Goal: Task Accomplishment & Management: Use online tool/utility

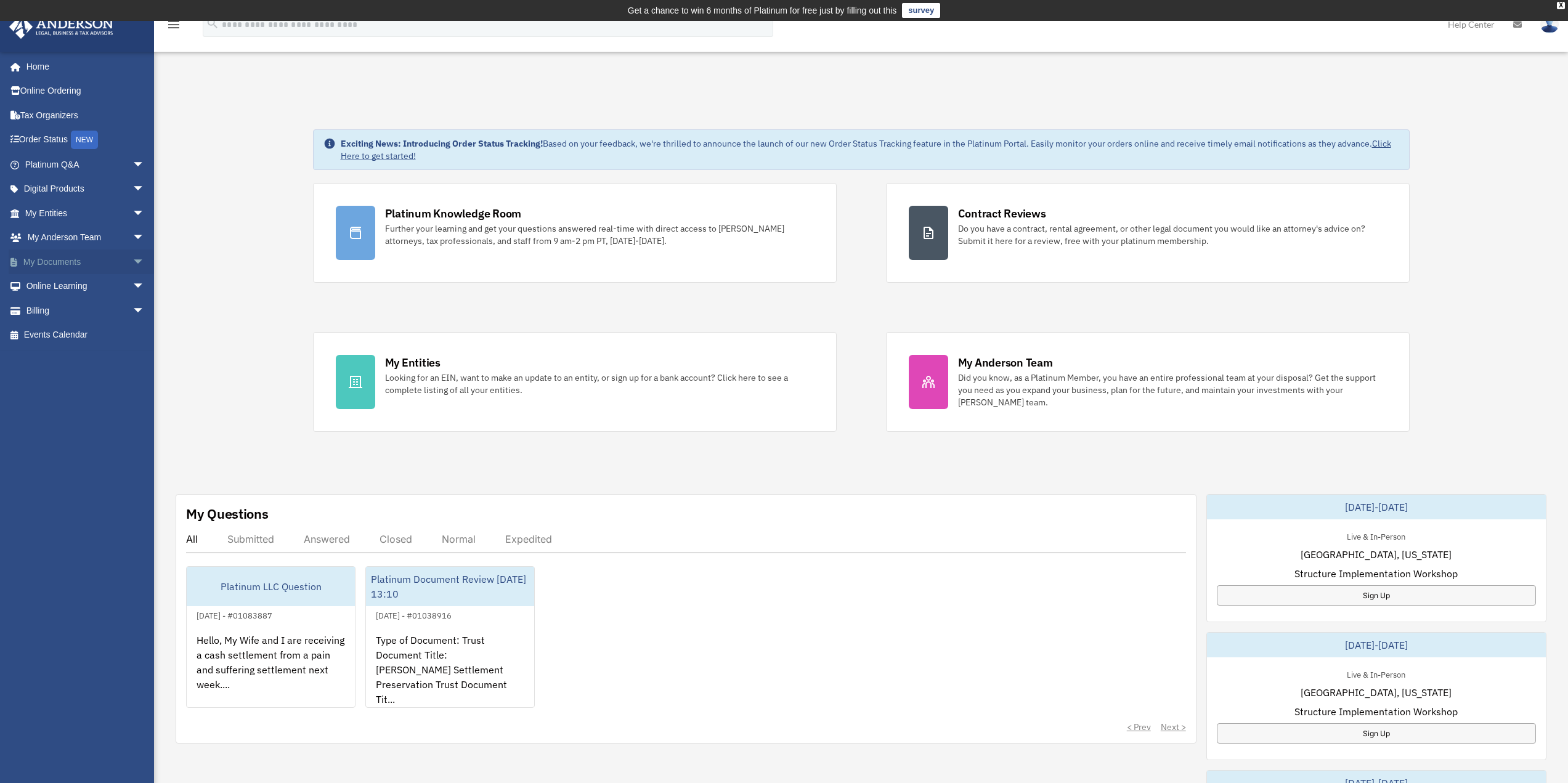
click at [42, 262] on link "My Documents arrow_drop_down" at bounding box center [86, 262] width 154 height 25
click at [132, 261] on span "arrow_drop_down" at bounding box center [144, 263] width 25 height 26
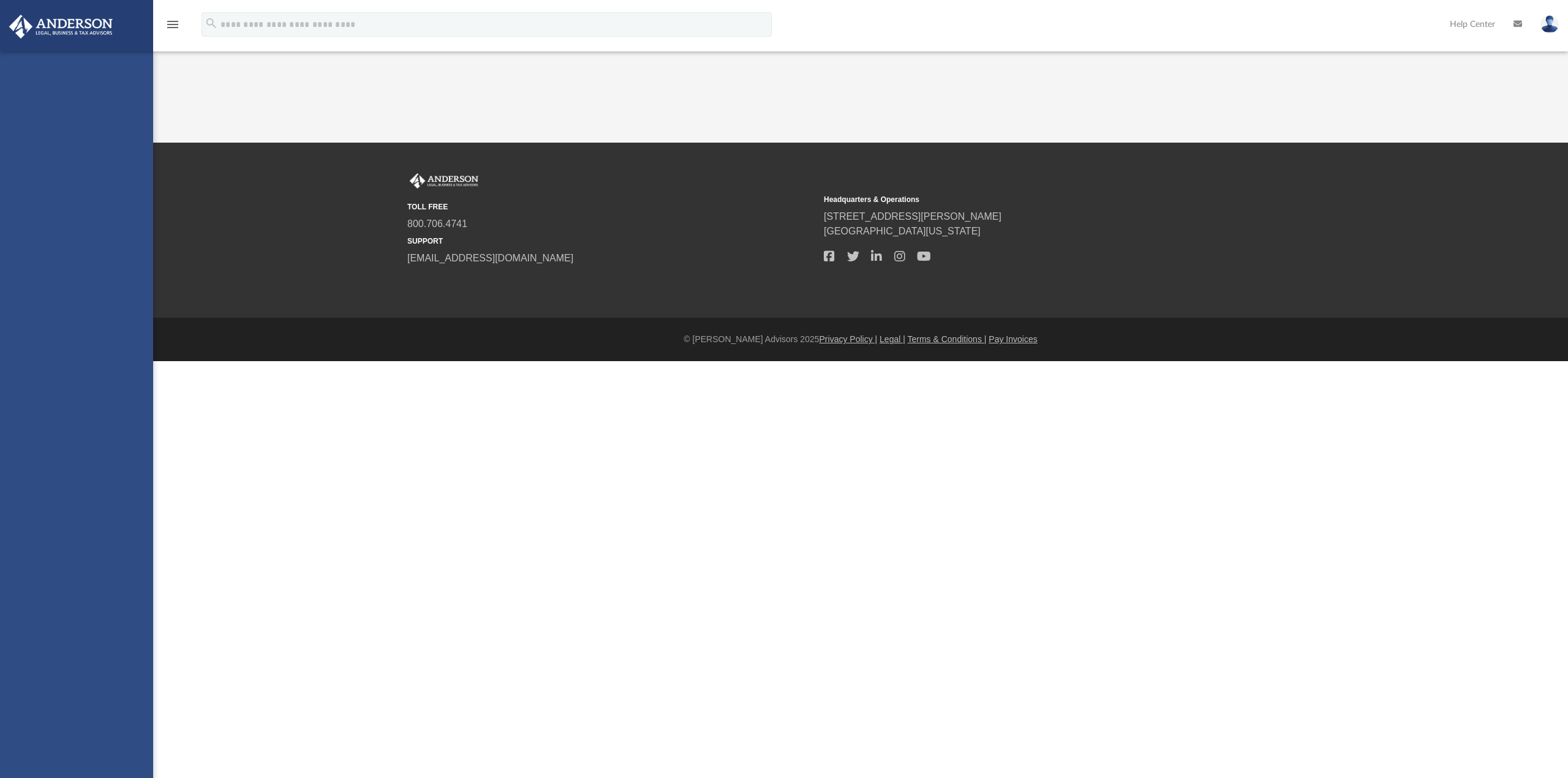
click at [95, 286] on div "[EMAIL_ADDRESS][DOMAIN_NAME] Sign Out [EMAIL_ADDRESS][DOMAIN_NAME] Home Online …" at bounding box center [76, 440] width 153 height 778
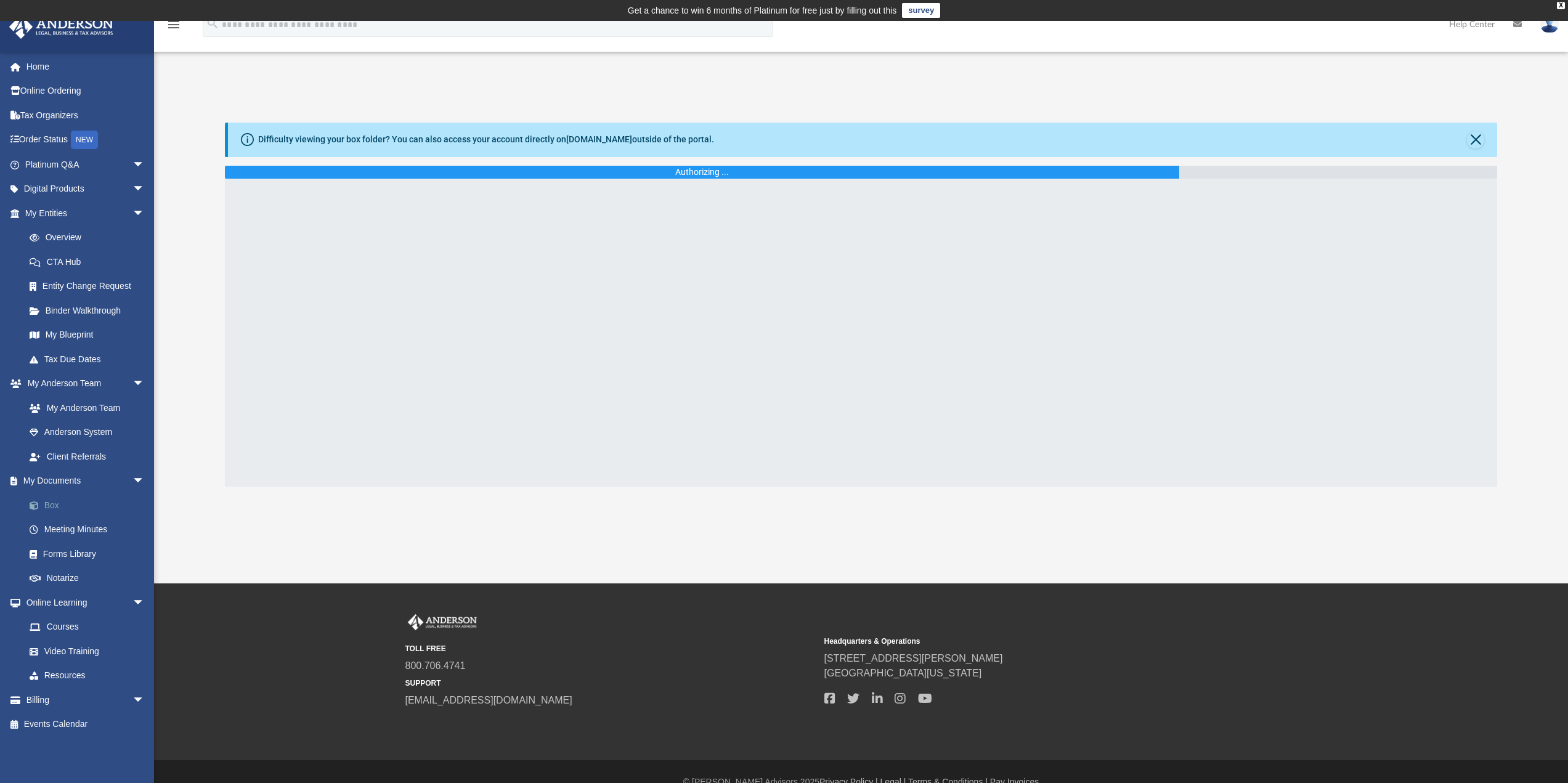
click at [78, 500] on link "Box" at bounding box center [90, 505] width 146 height 25
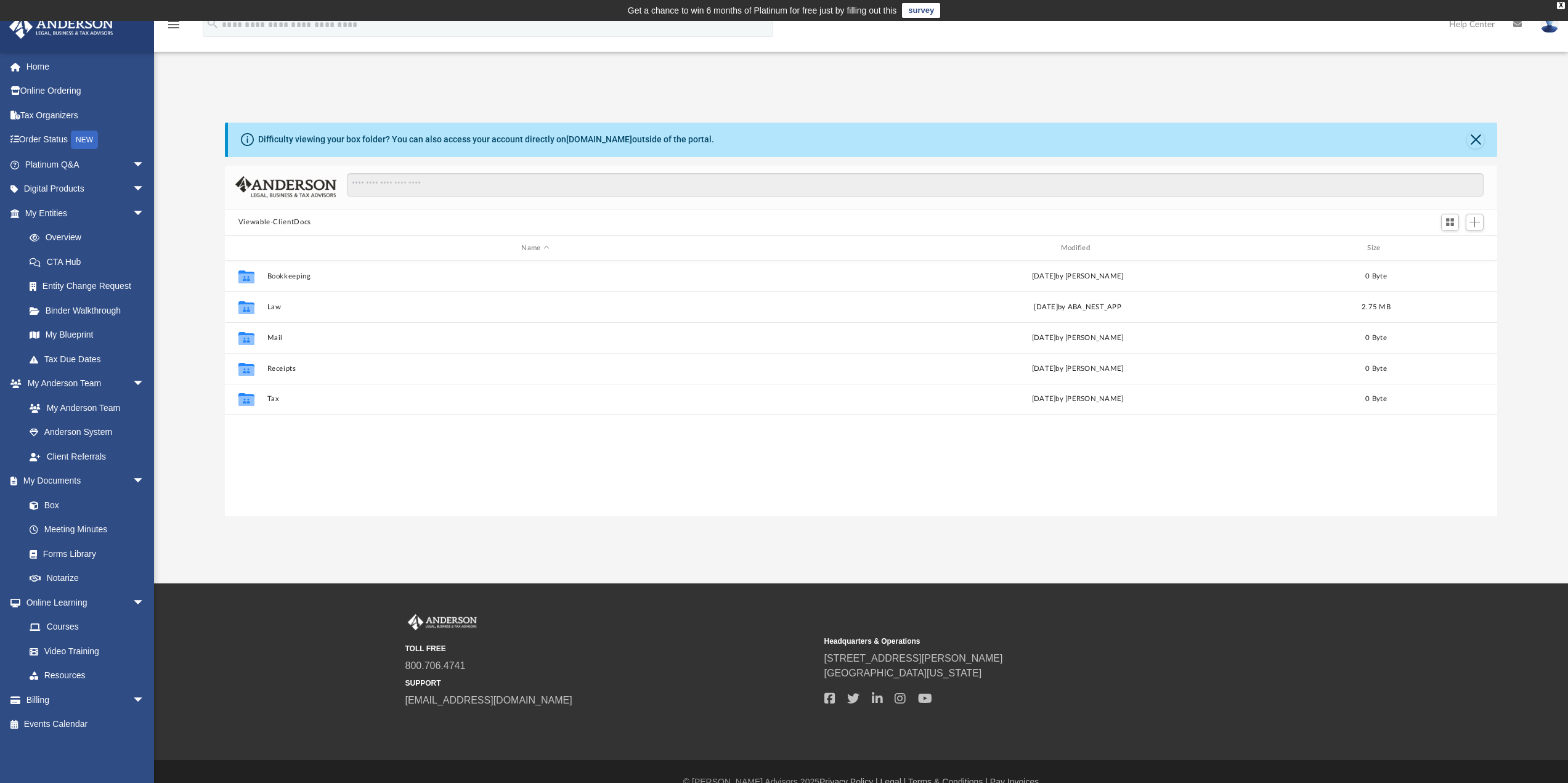
scroll to position [271, 1263]
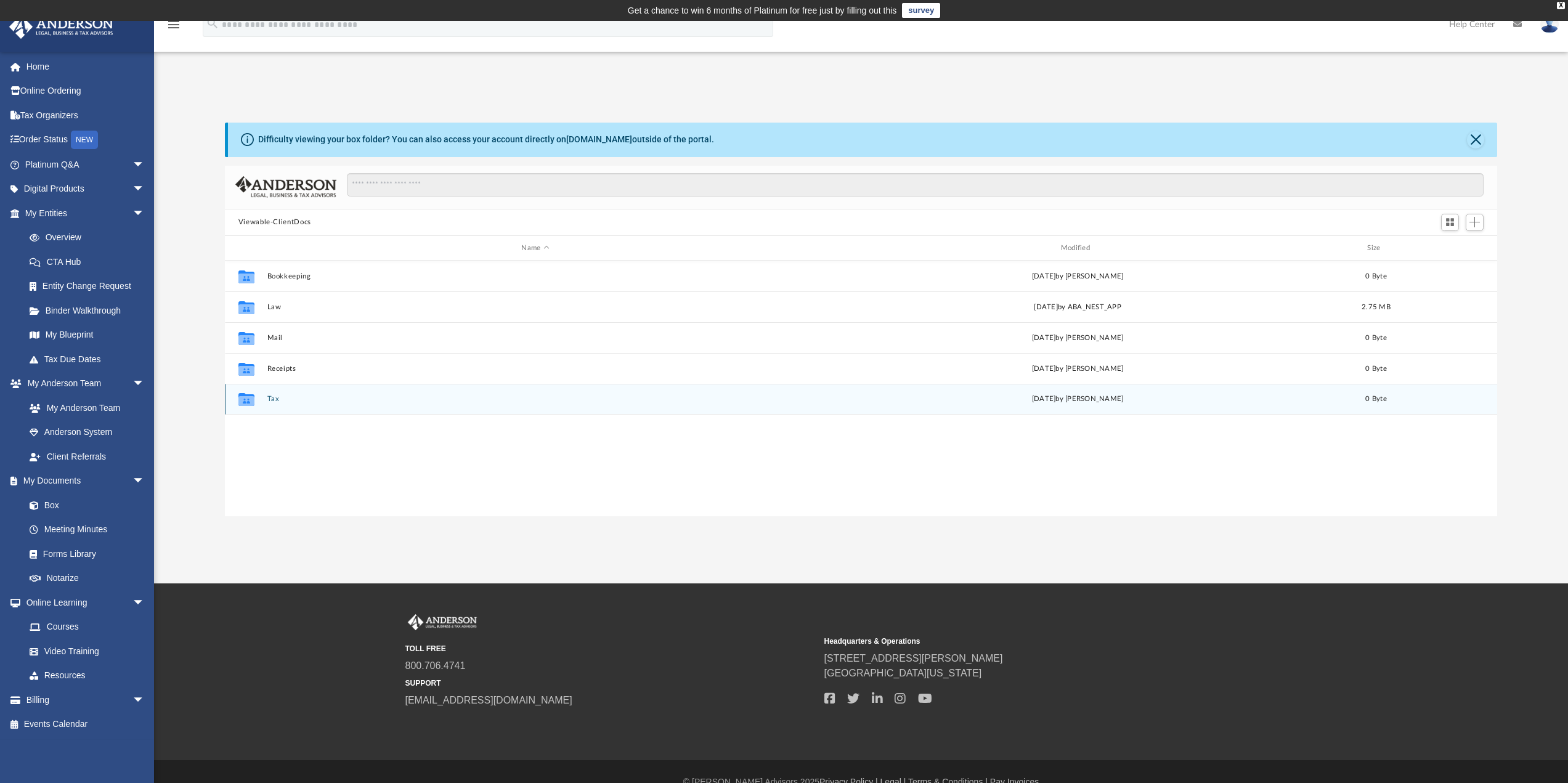
click at [271, 396] on button "Tax" at bounding box center [535, 400] width 537 height 8
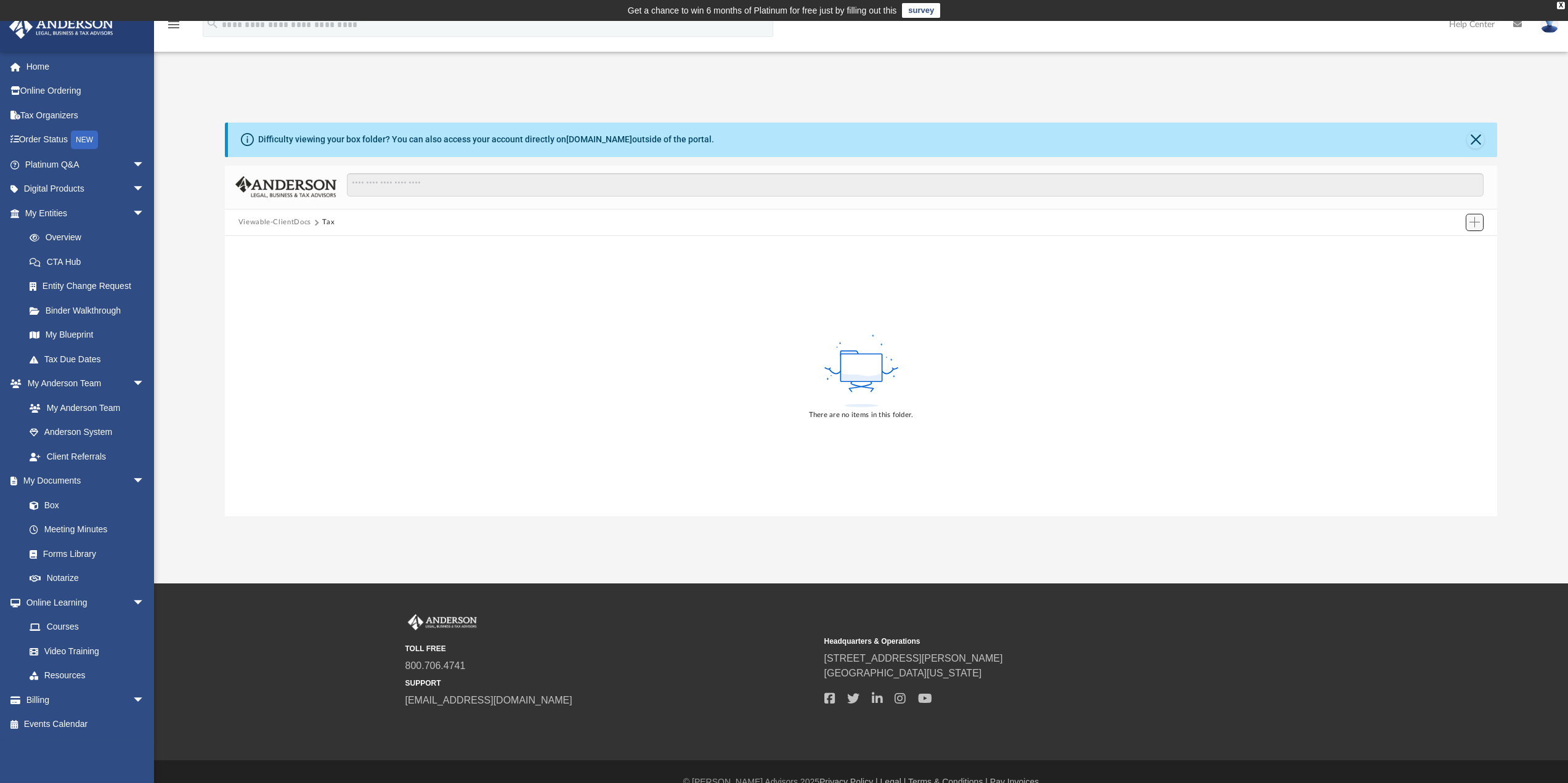
click at [1472, 219] on span "Add" at bounding box center [1475, 222] width 11 height 11
click at [1438, 246] on li "Upload" at bounding box center [1457, 247] width 40 height 13
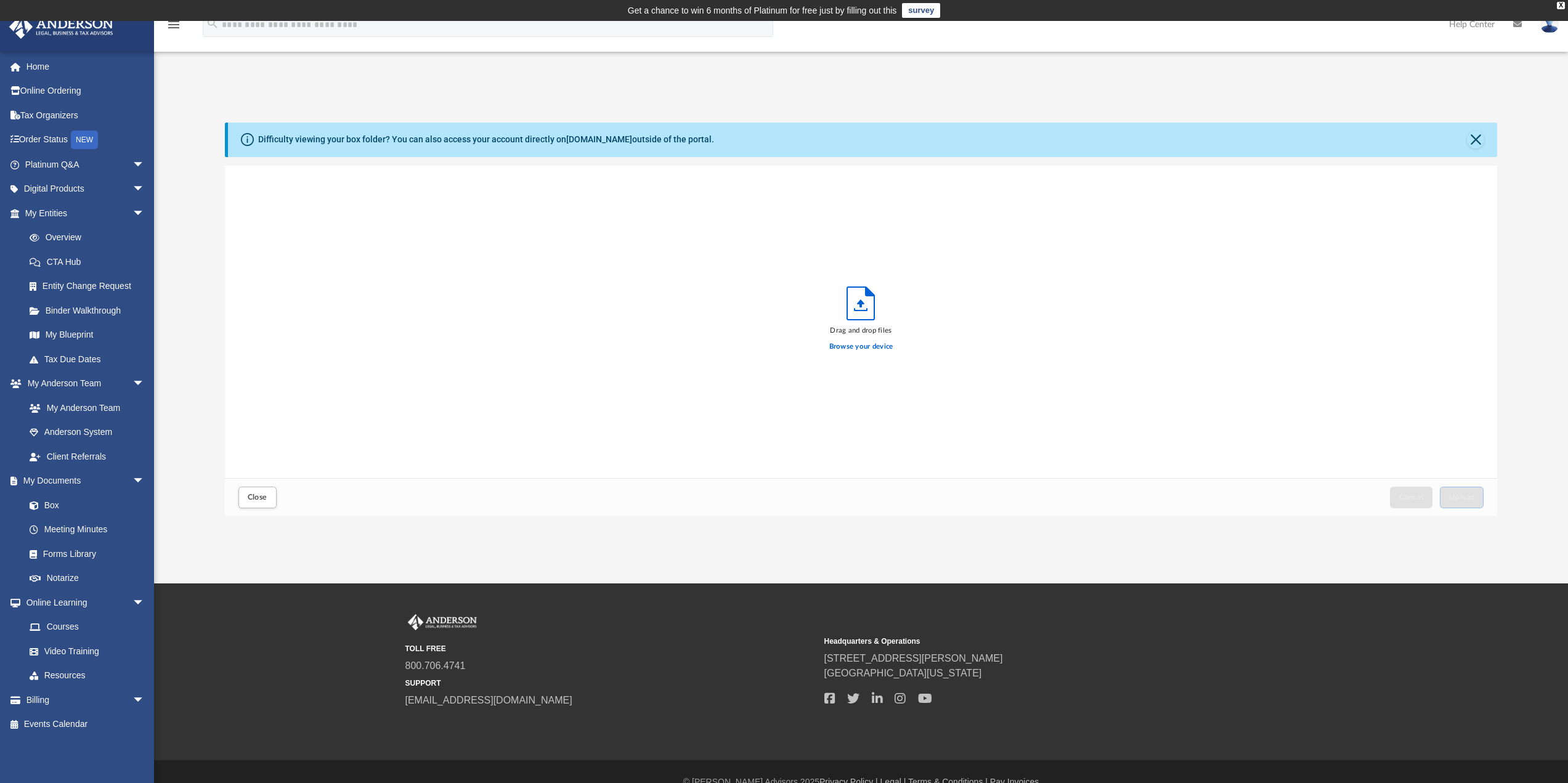
scroll to position [303, 1263]
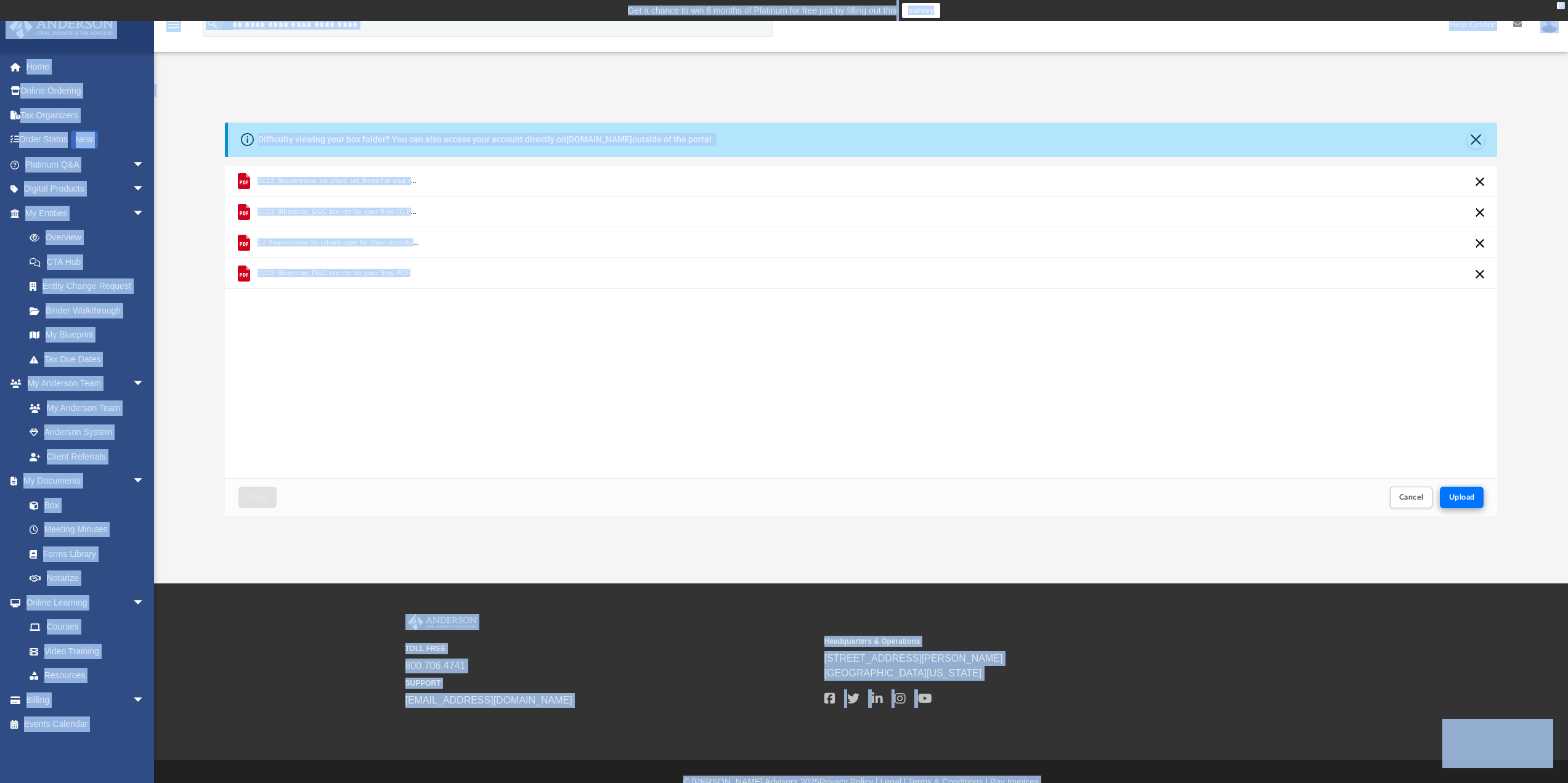
click at [1469, 498] on span "Upload" at bounding box center [1462, 497] width 26 height 7
